Goal: Transaction & Acquisition: Purchase product/service

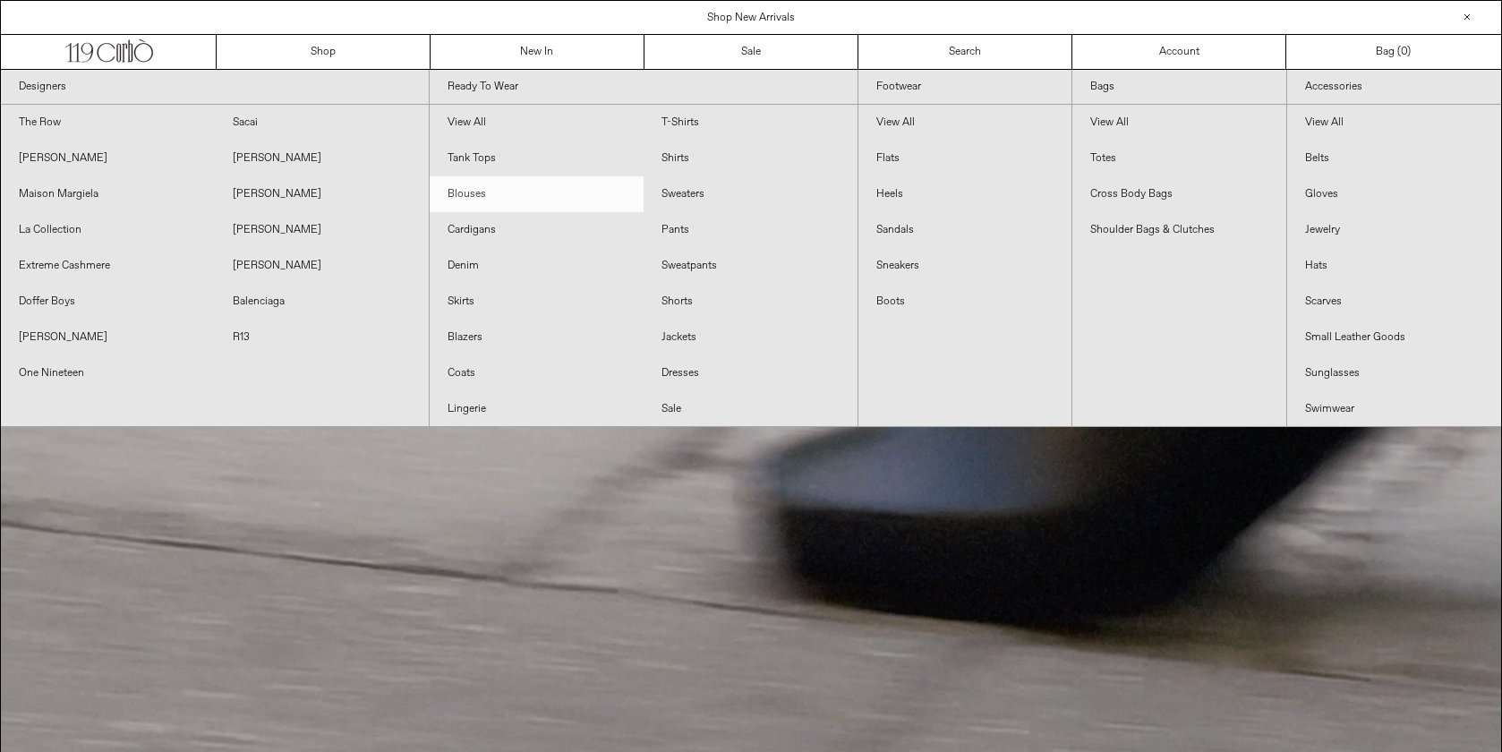
click at [512, 186] on link "Blouses" at bounding box center [537, 194] width 214 height 36
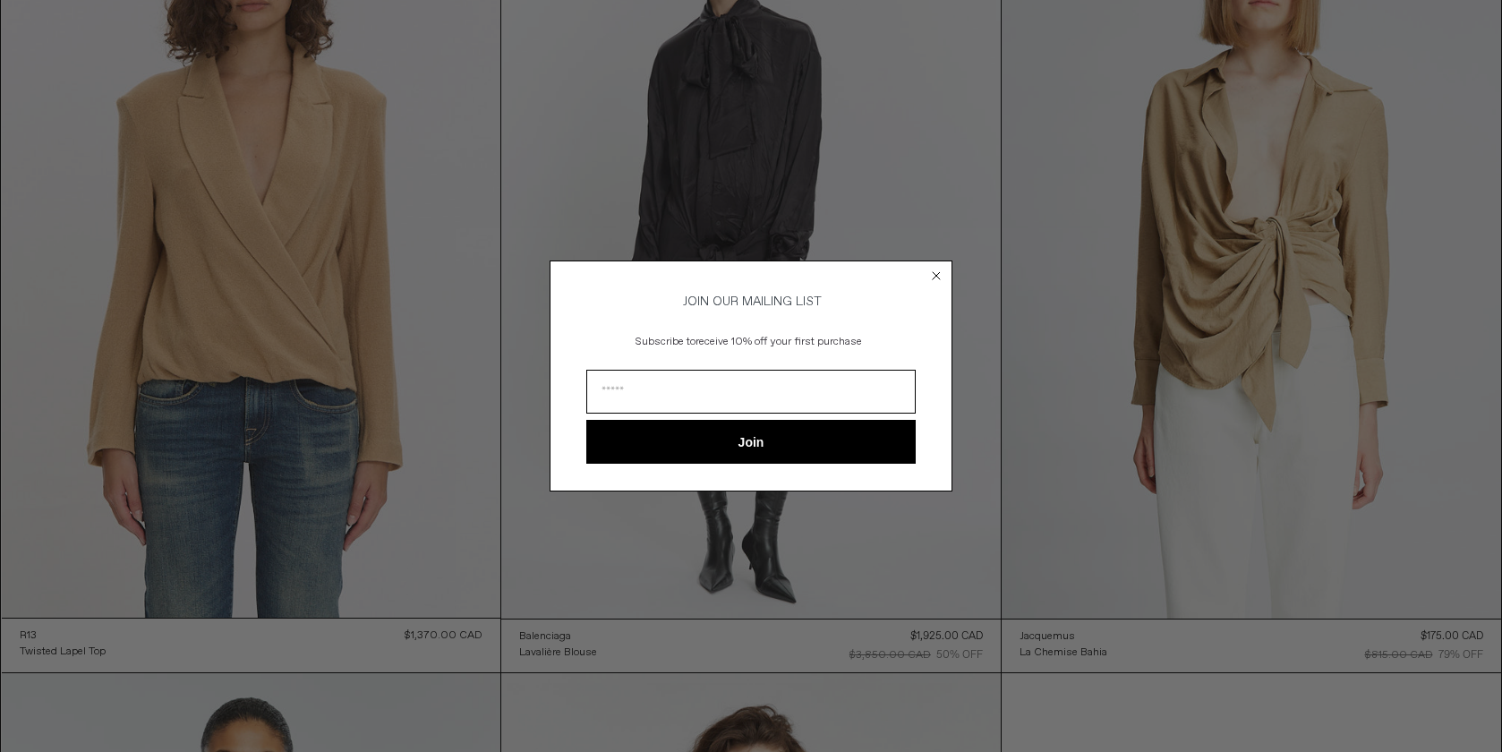
click at [937, 270] on circle "Close dialog" at bounding box center [936, 275] width 17 height 17
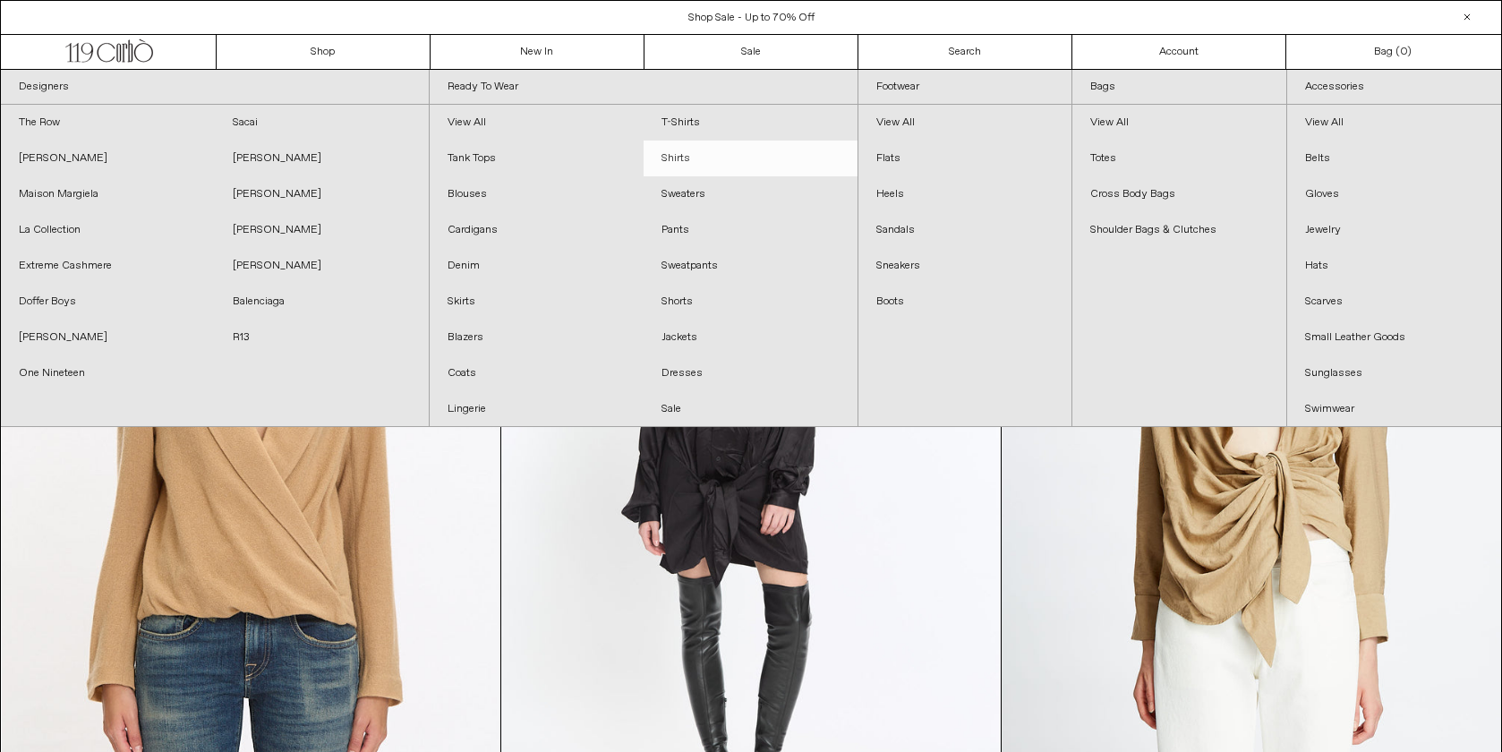
click at [692, 157] on link "Shirts" at bounding box center [750, 158] width 214 height 36
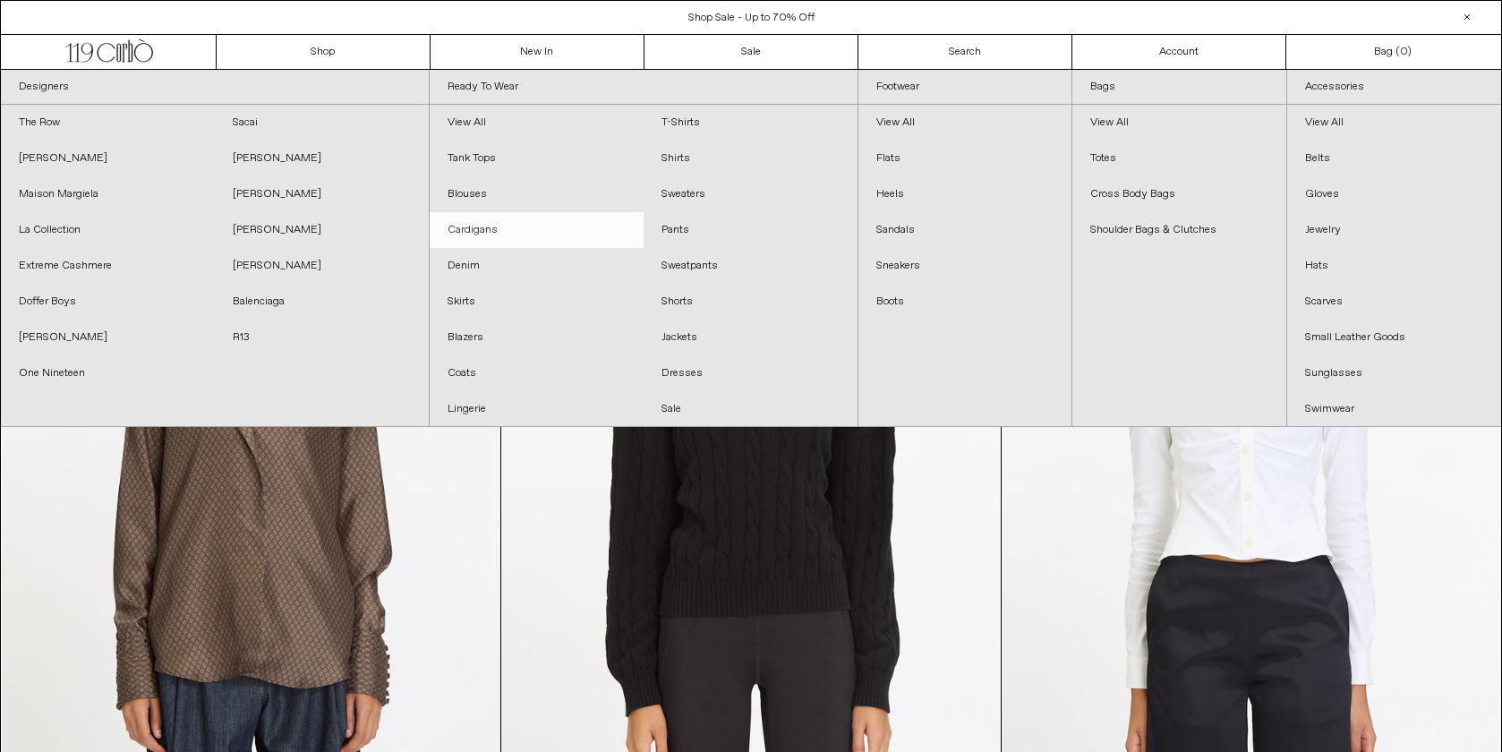
click at [470, 229] on link "Cardigans" at bounding box center [537, 230] width 214 height 36
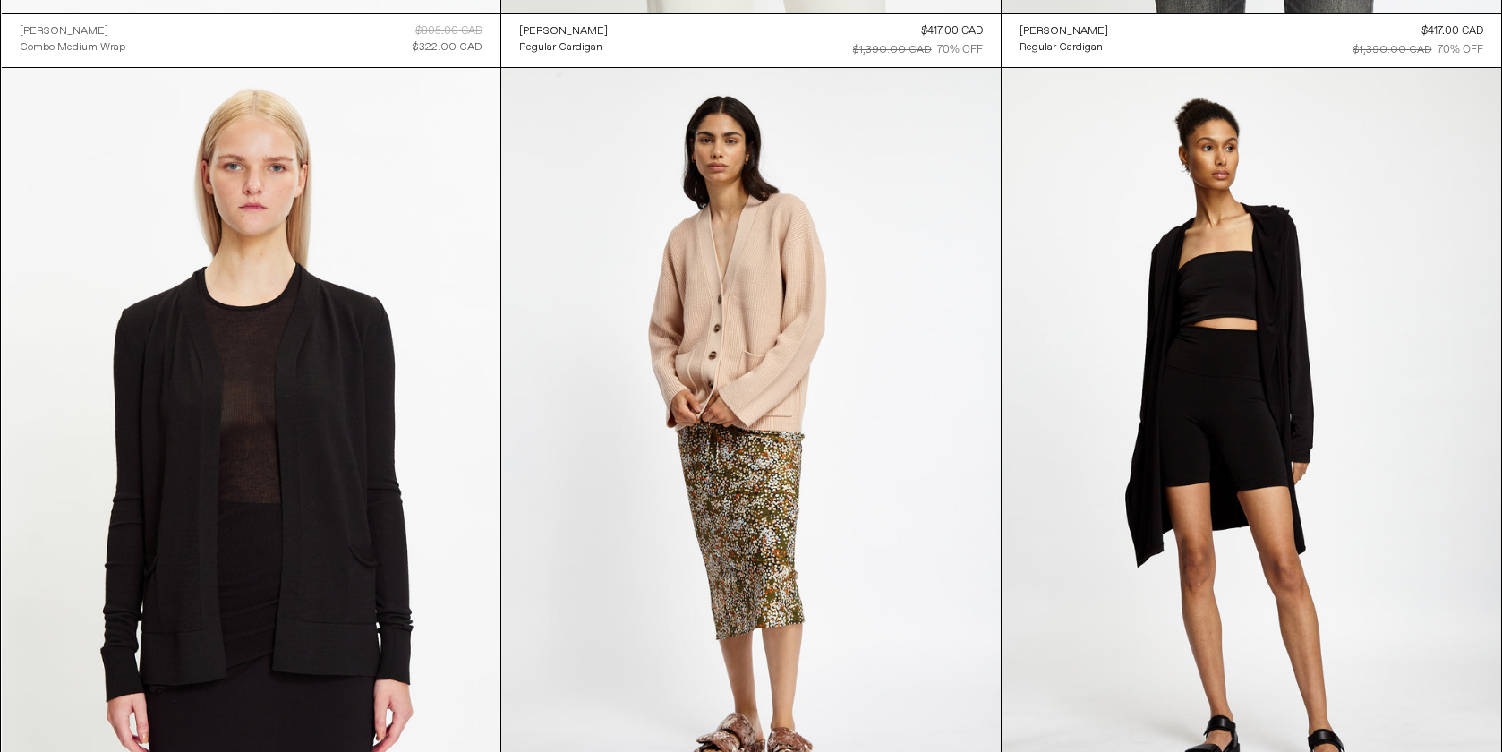
scroll to position [9652, 0]
